Goal: Contribute content

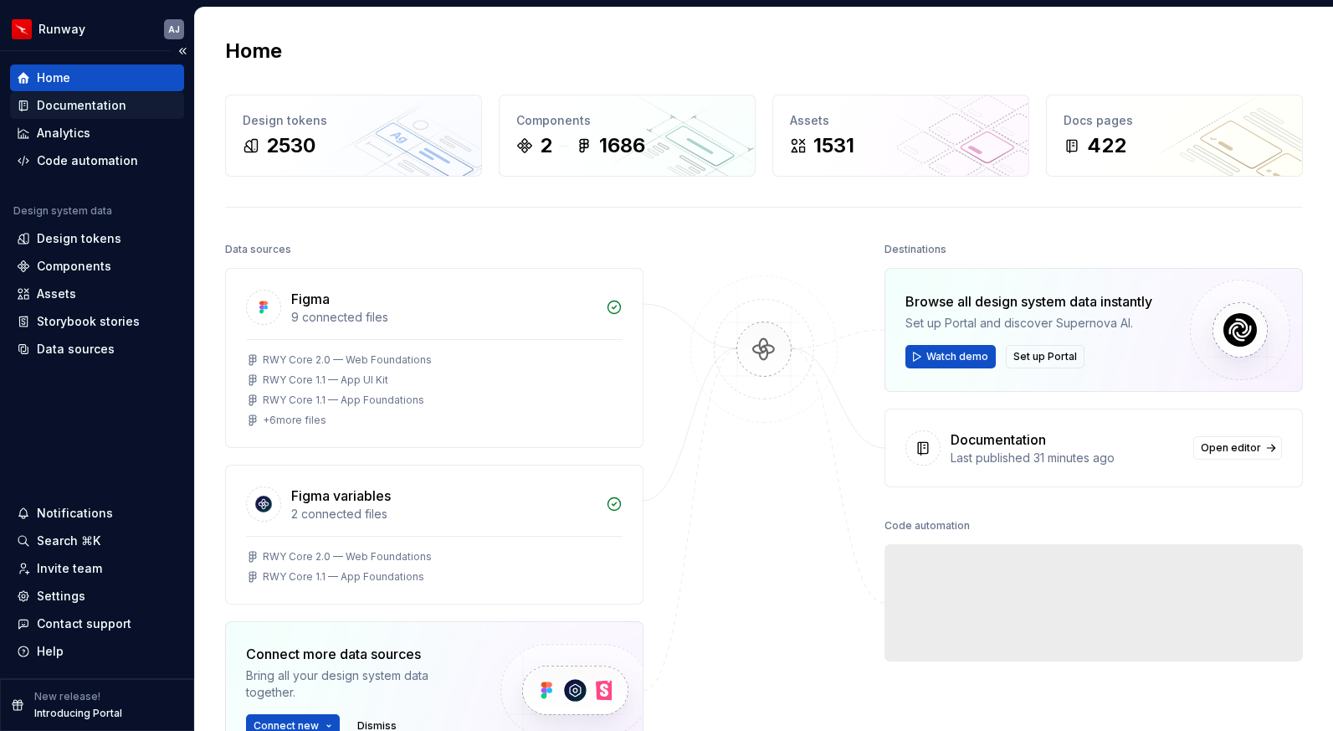
click at [69, 105] on div "Documentation" at bounding box center [82, 105] width 90 height 17
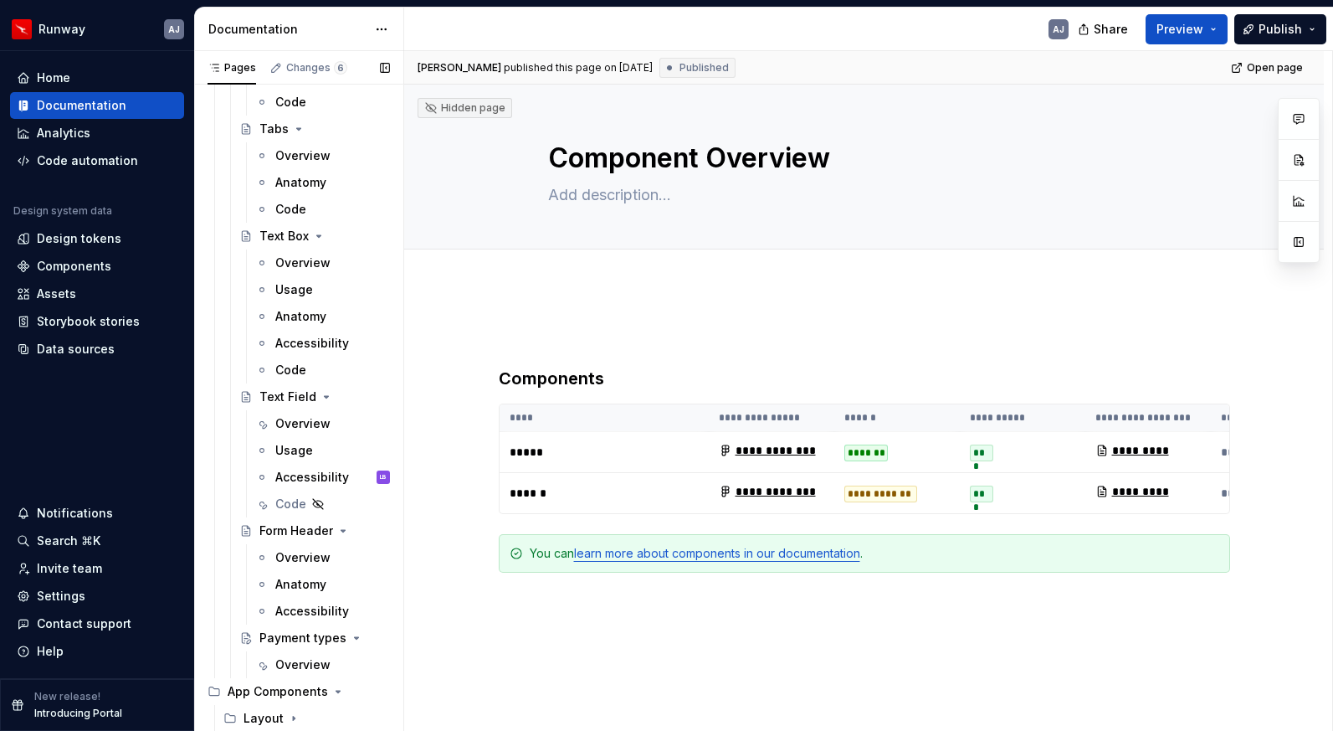
scroll to position [3082, 0]
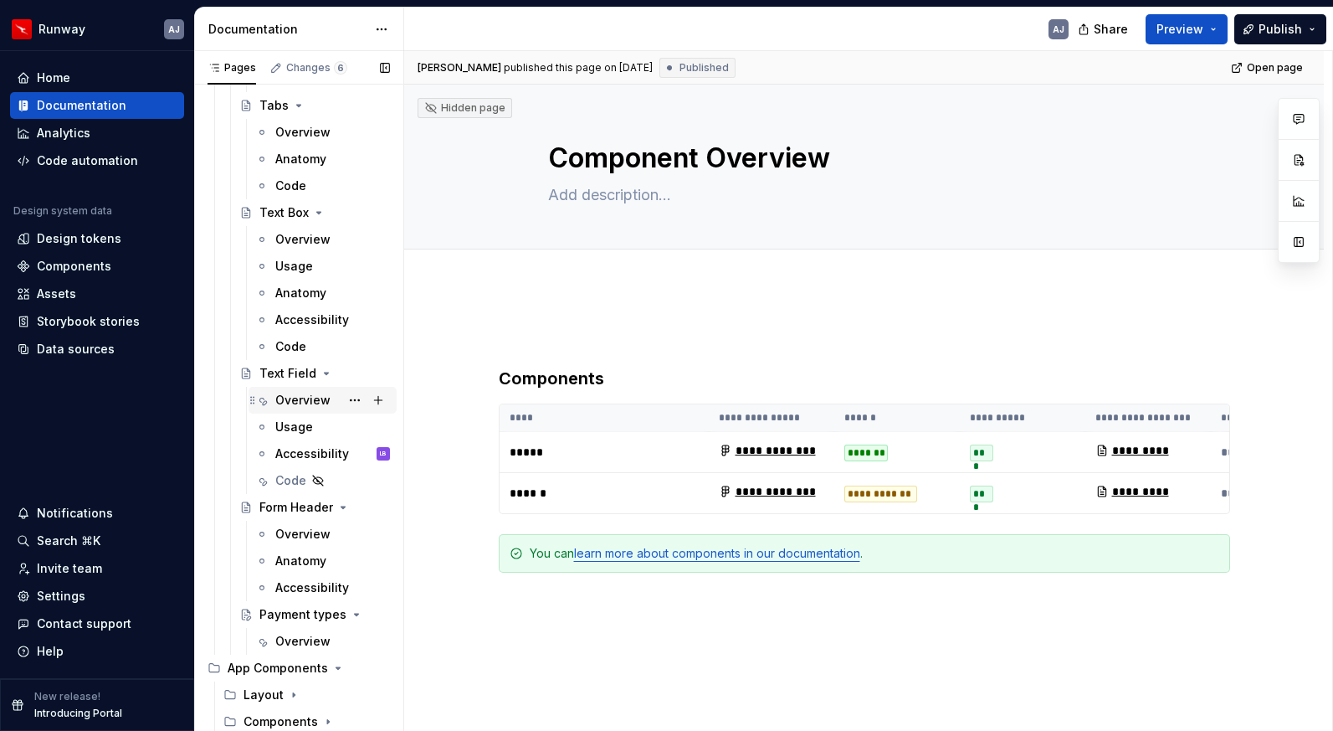
click at [307, 398] on div "Overview" at bounding box center [302, 400] width 55 height 17
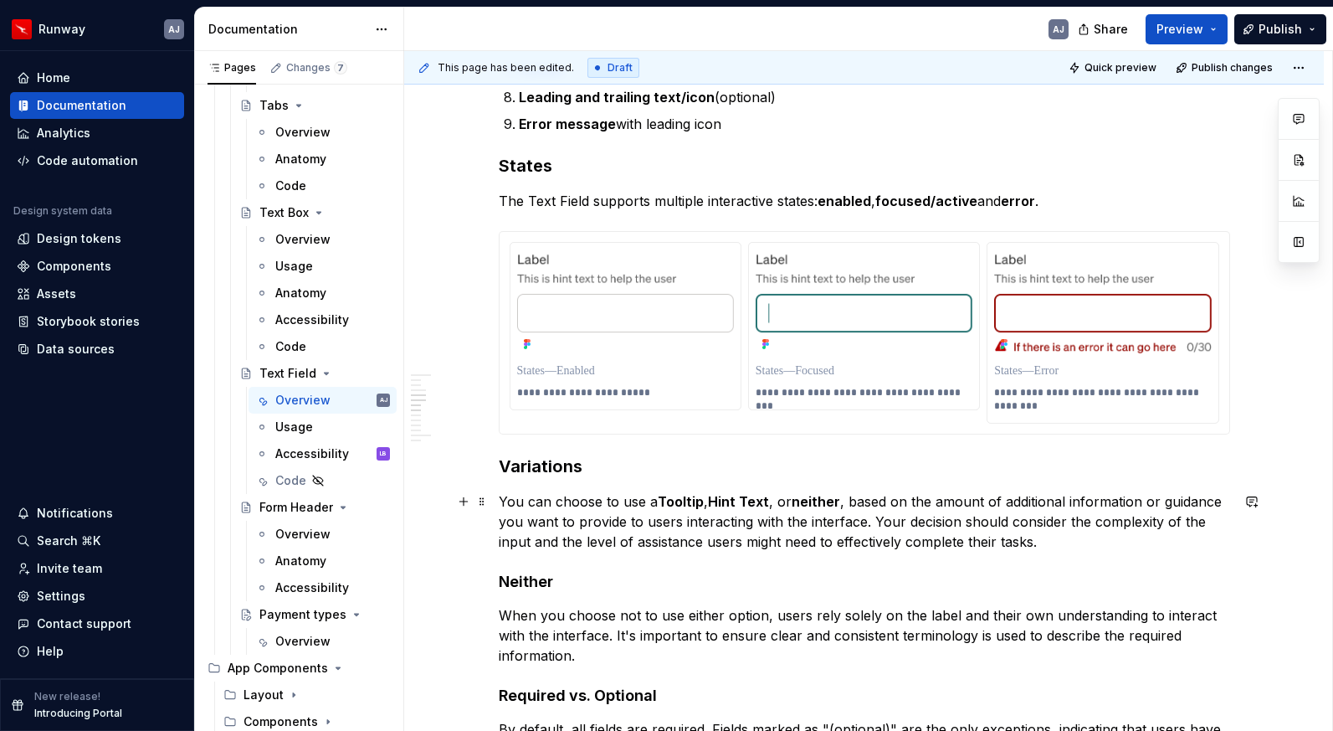
scroll to position [1175, 0]
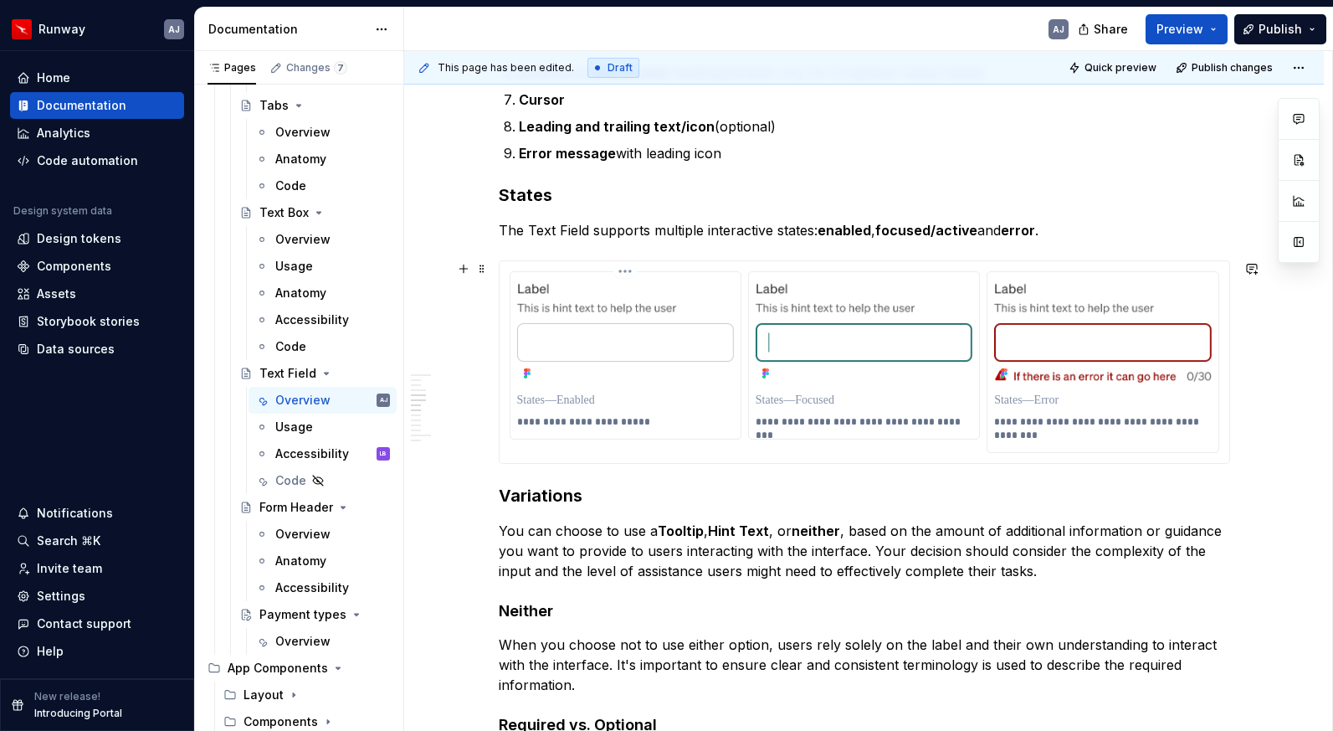
click at [681, 349] on img at bounding box center [625, 332] width 217 height 106
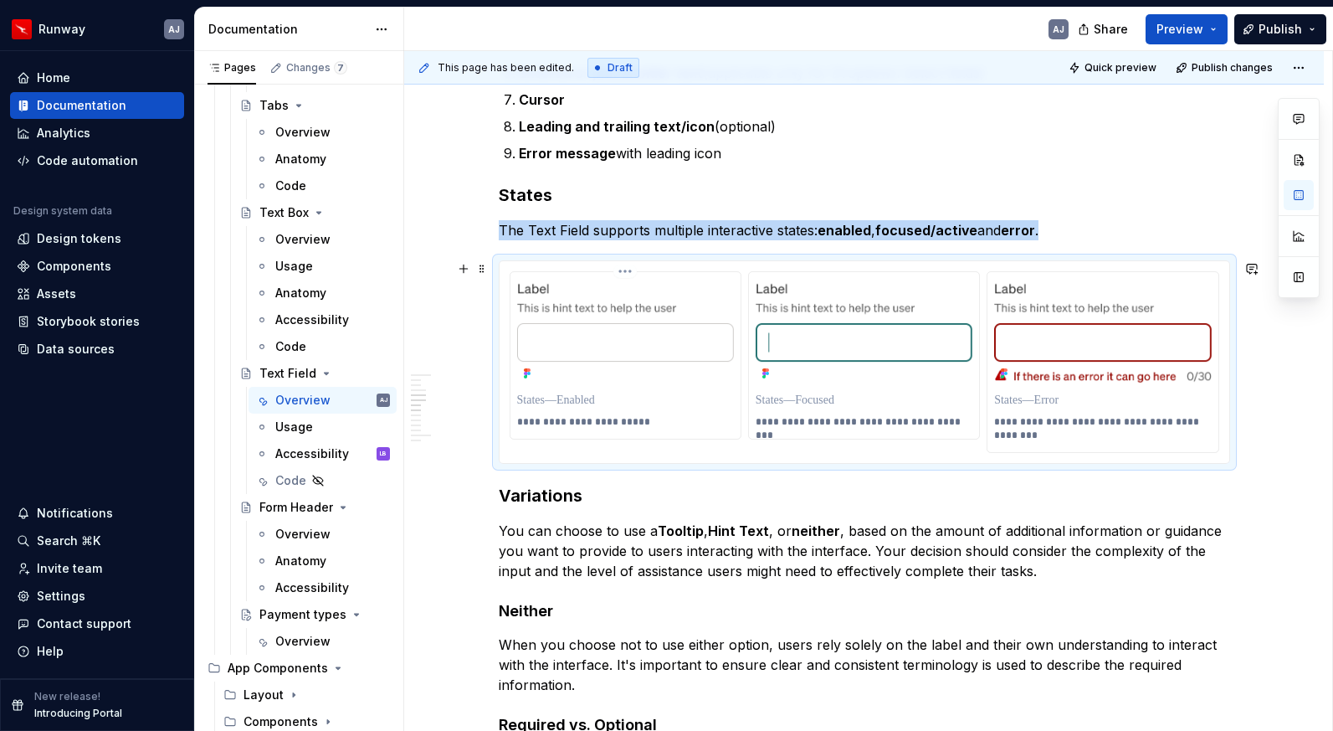
click at [681, 349] on img at bounding box center [625, 332] width 217 height 106
click at [567, 401] on p at bounding box center [625, 400] width 217 height 17
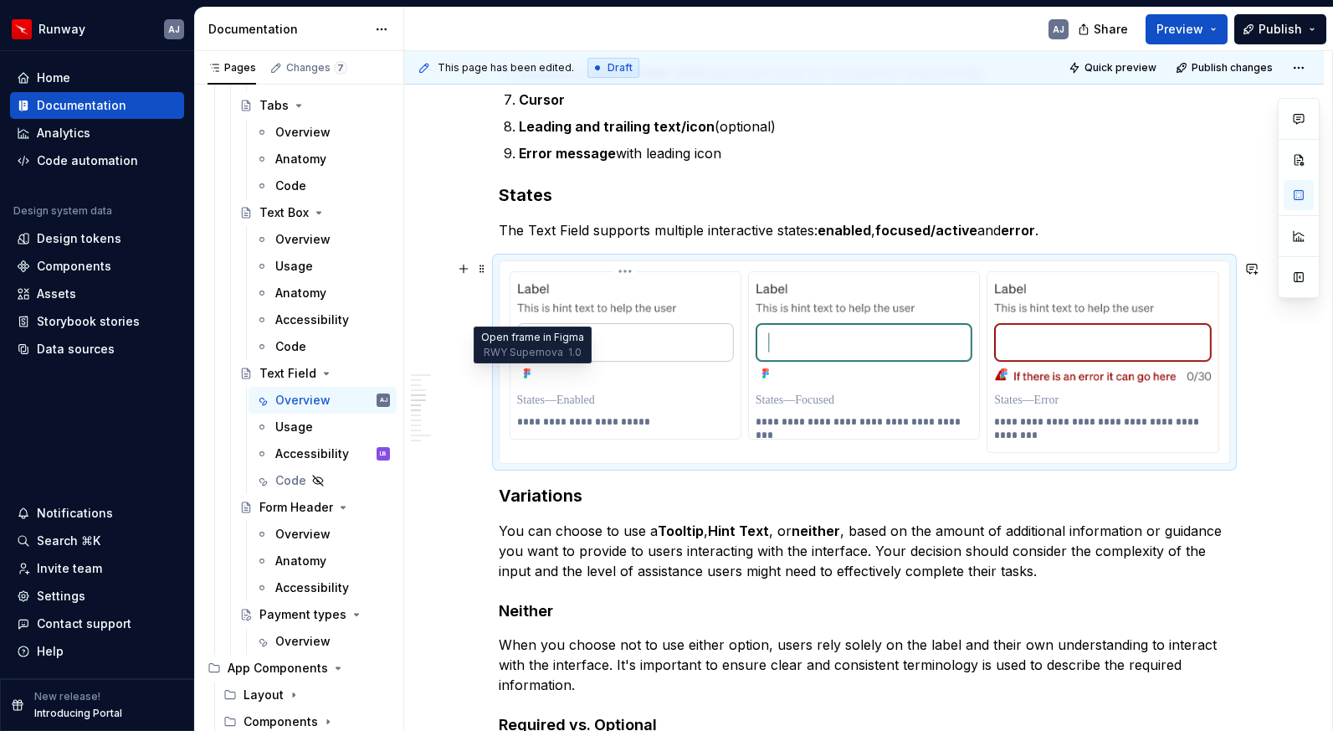
click at [531, 372] on icon at bounding box center [528, 373] width 3 height 3
type textarea "*"
